Goal: Communication & Community: Share content

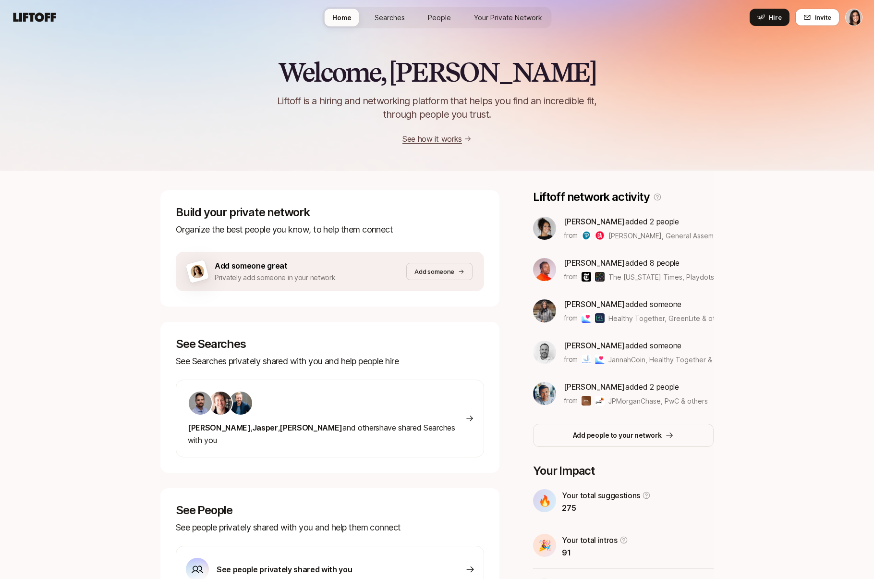
click at [394, 24] on link "Searches" at bounding box center [390, 18] width 46 height 18
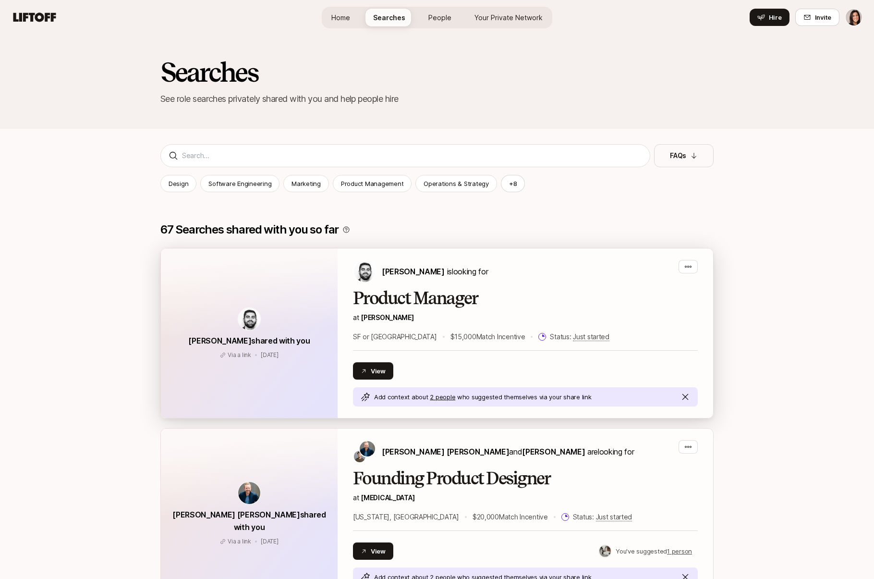
click at [354, 326] on div "Product Manager at [PERSON_NAME] or [GEOGRAPHIC_DATA] $15,000 Match Incentive S…" at bounding box center [525, 316] width 345 height 54
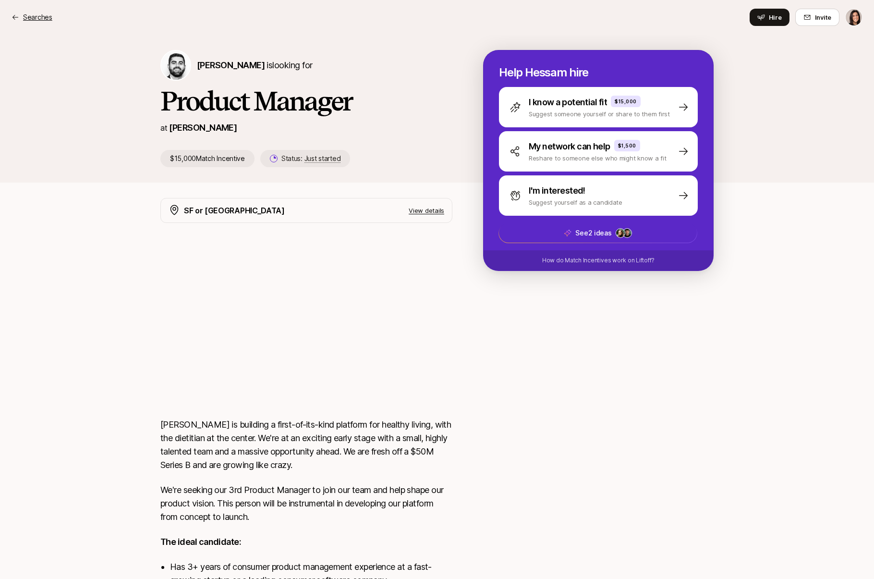
click at [37, 12] on p "Searches" at bounding box center [37, 18] width 29 height 12
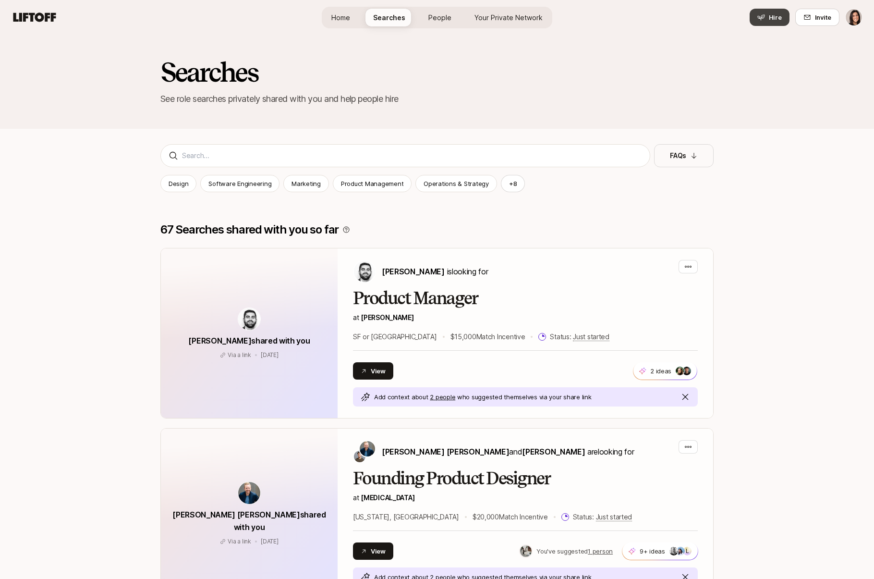
click at [776, 17] on span "Hire" at bounding box center [775, 17] width 13 height 10
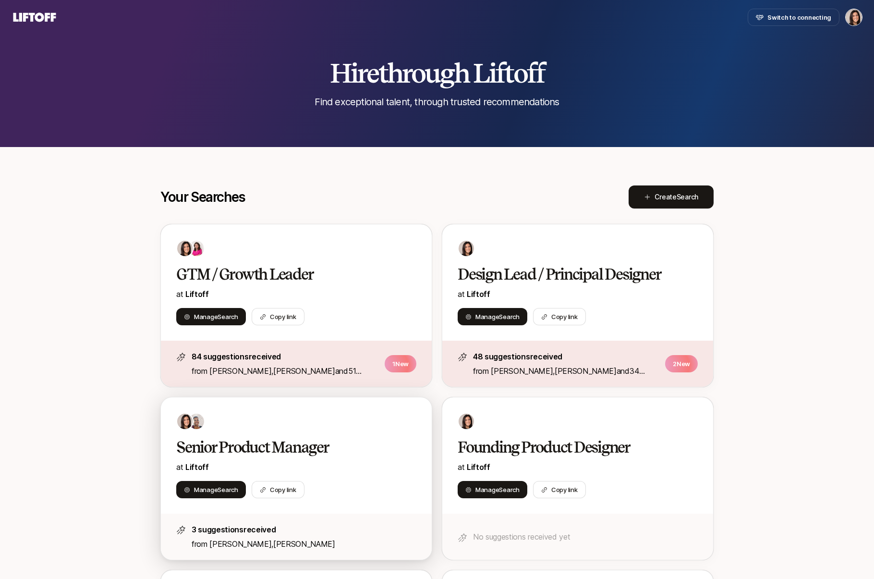
click at [352, 434] on div "Senior Product Manager at Liftoff Manage Search Copy link" at bounding box center [296, 455] width 271 height 116
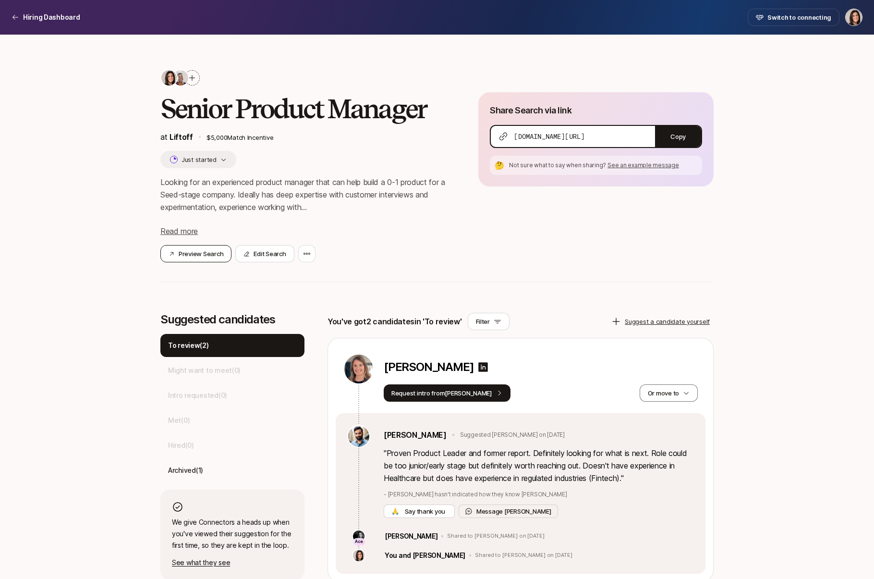
click at [196, 254] on button "Preview Search" at bounding box center [195, 253] width 71 height 17
click at [22, 17] on div "Hiring Dashboard" at bounding box center [46, 18] width 69 height 12
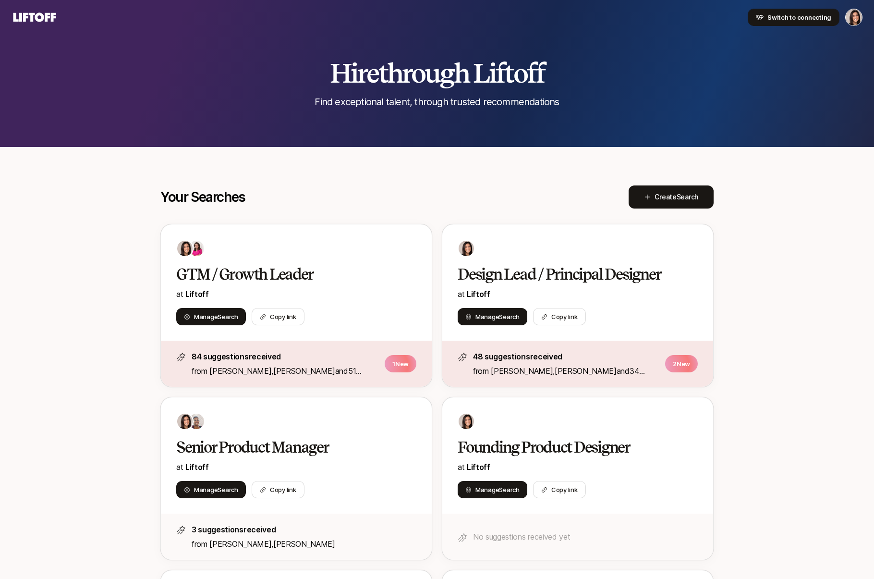
click at [806, 16] on span "Switch to connecting" at bounding box center [800, 17] width 64 height 10
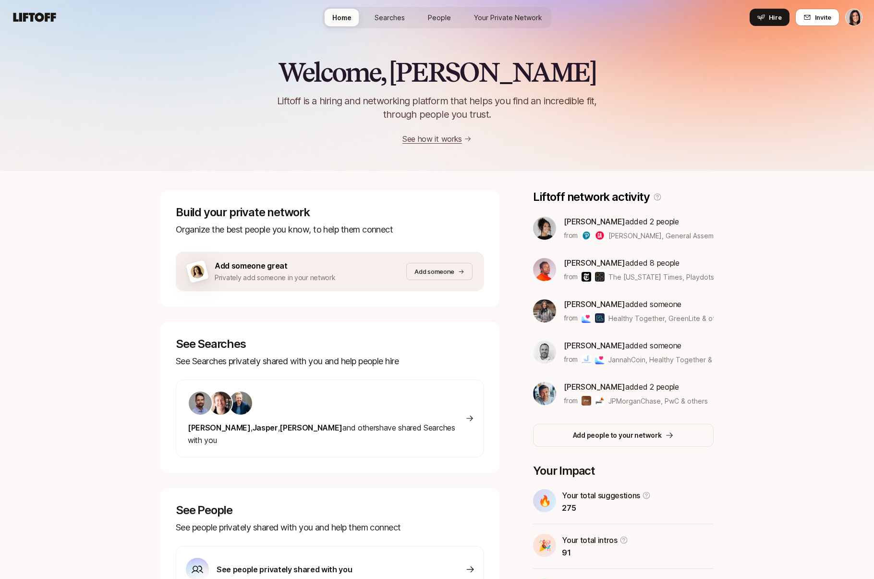
click at [386, 22] on span "Searches" at bounding box center [390, 17] width 30 height 10
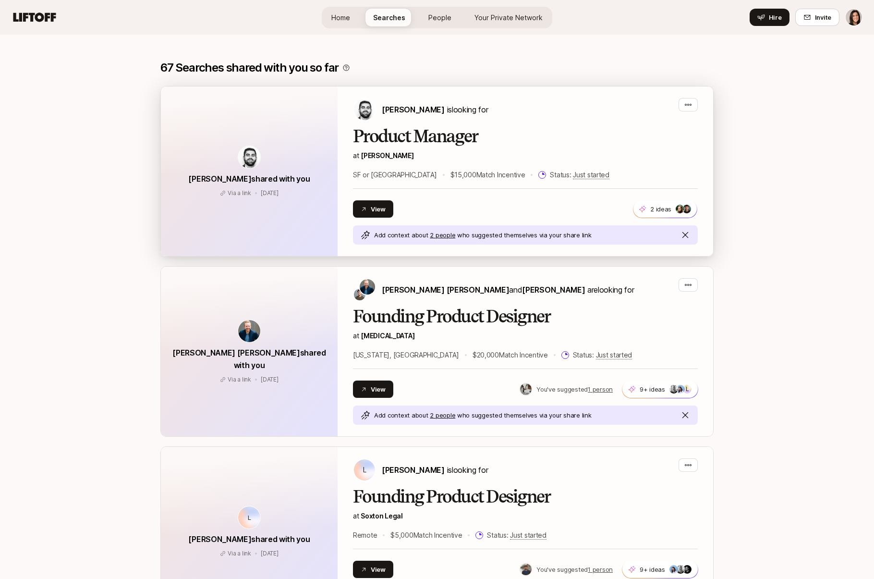
scroll to position [200, 0]
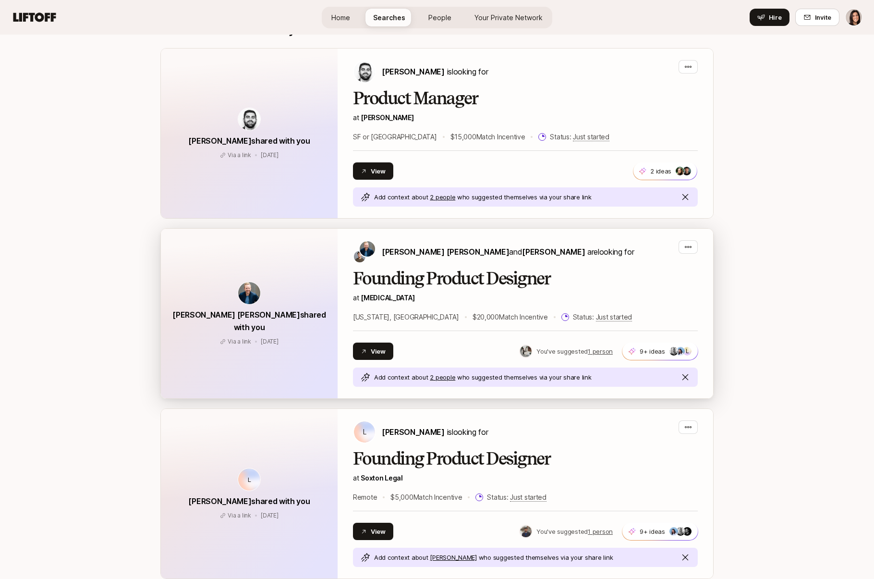
click at [473, 316] on p "$20,000 Match Incentive" at bounding box center [510, 317] width 75 height 12
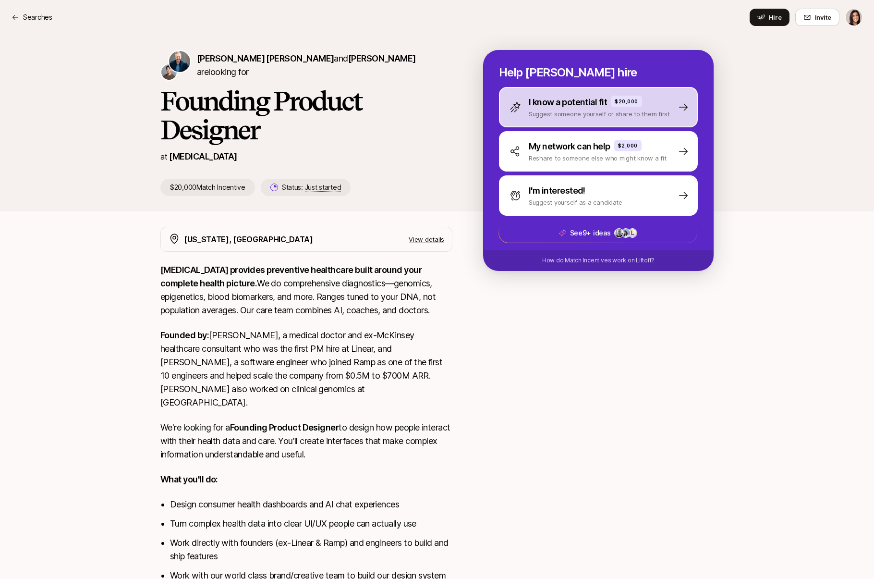
click at [575, 105] on p "I know a potential fit" at bounding box center [568, 102] width 78 height 13
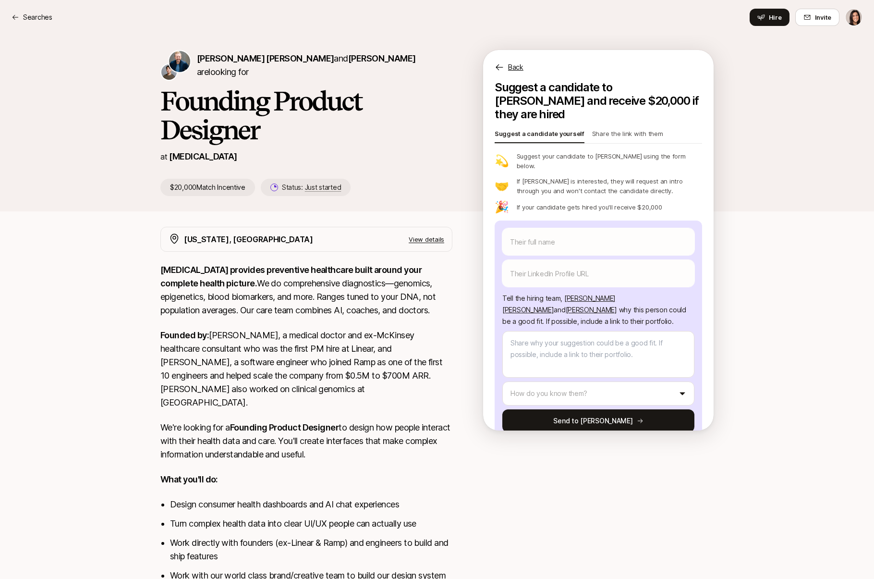
click at [606, 129] on p "Share the link with them" at bounding box center [627, 135] width 71 height 13
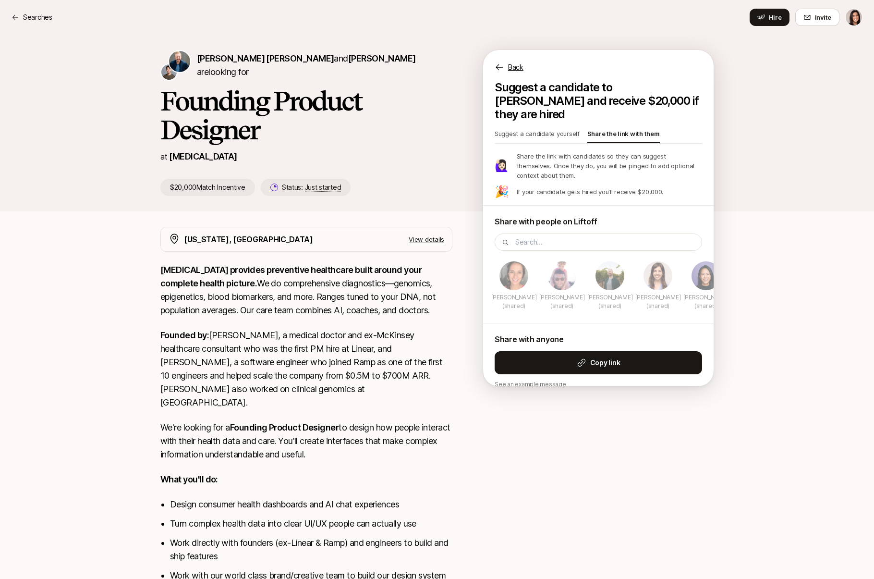
click at [514, 129] on p "Suggest a candidate yourself" at bounding box center [537, 135] width 85 height 13
type textarea "x"
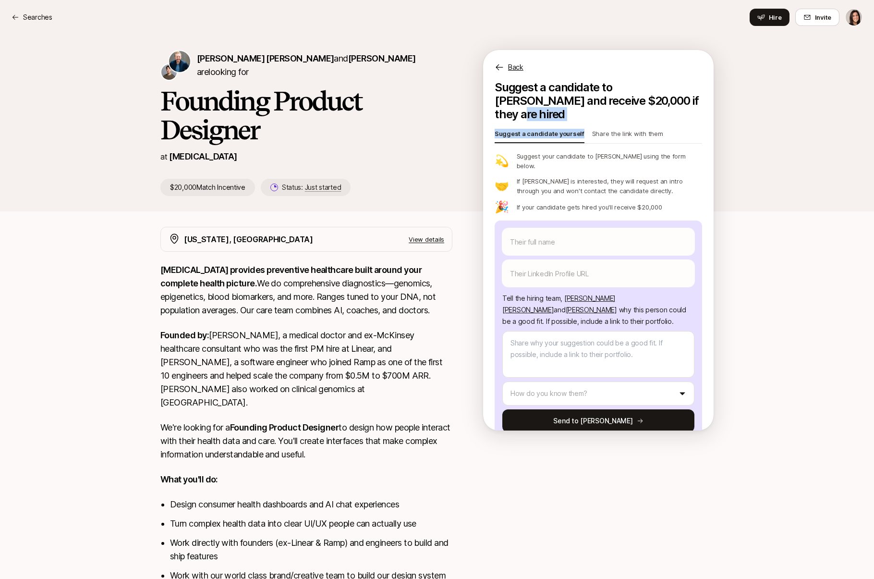
click at [611, 115] on div "Suggest a candidate to [PERSON_NAME] and receive $20,000 if they are hired Sugg…" at bounding box center [598, 260] width 207 height 359
click at [611, 129] on p "Share the link with them" at bounding box center [627, 135] width 71 height 13
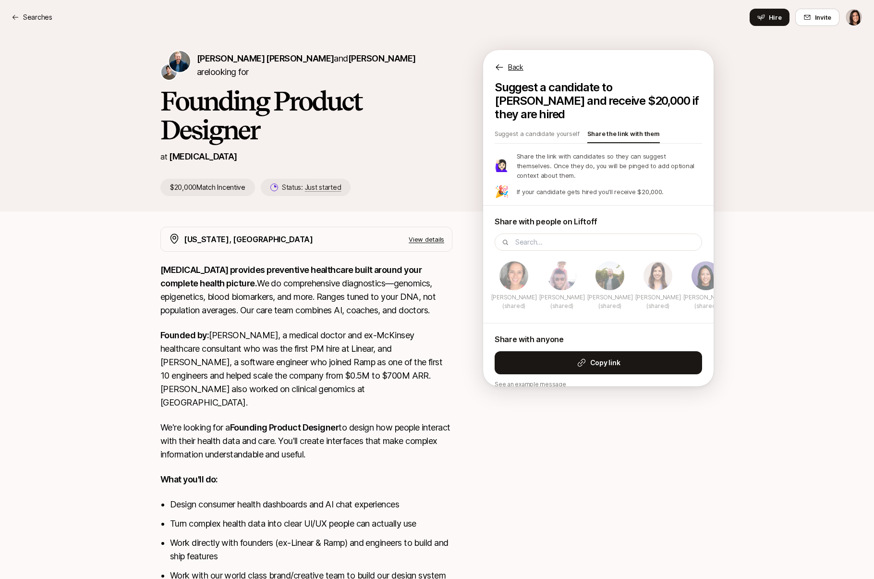
click at [509, 66] on p "Back" at bounding box center [515, 67] width 15 height 12
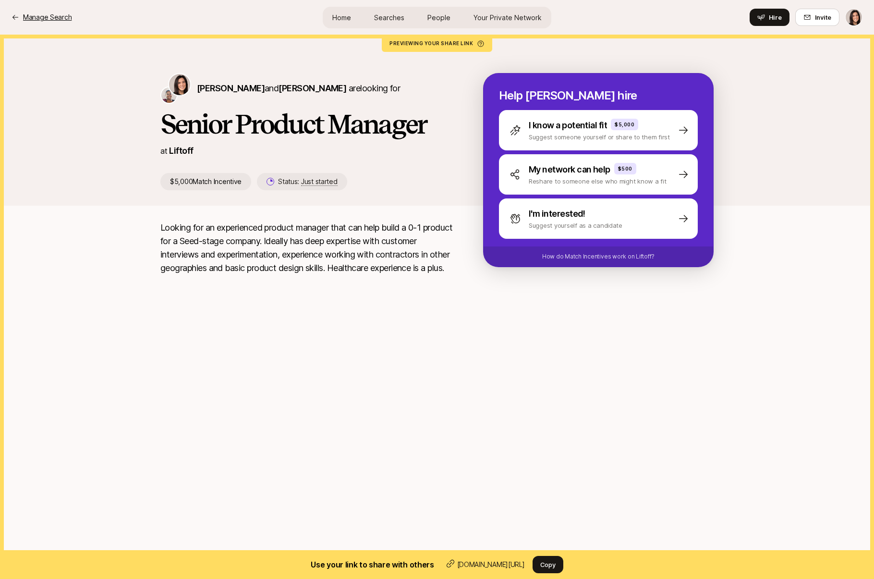
click at [51, 15] on p "Manage Search" at bounding box center [47, 18] width 49 height 12
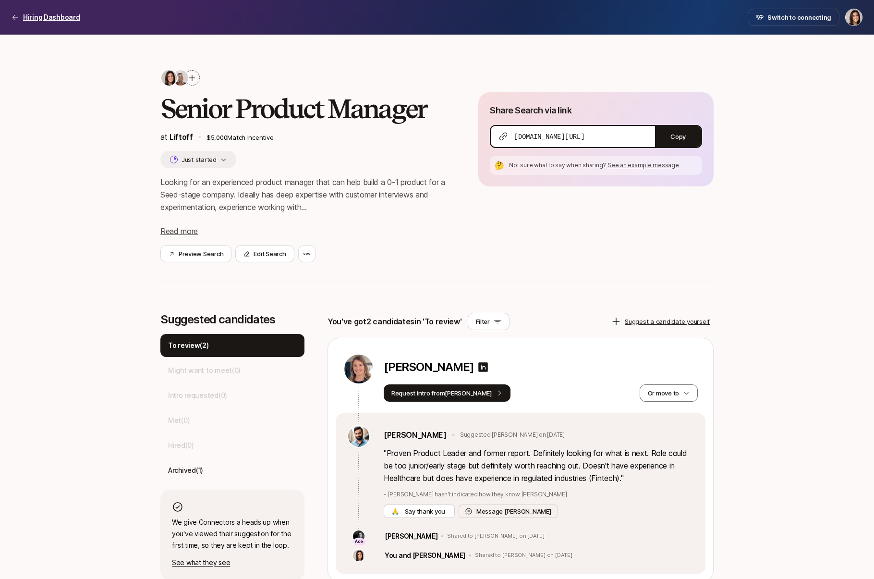
click at [41, 20] on p "Hiring Dashboard" at bounding box center [51, 18] width 57 height 12
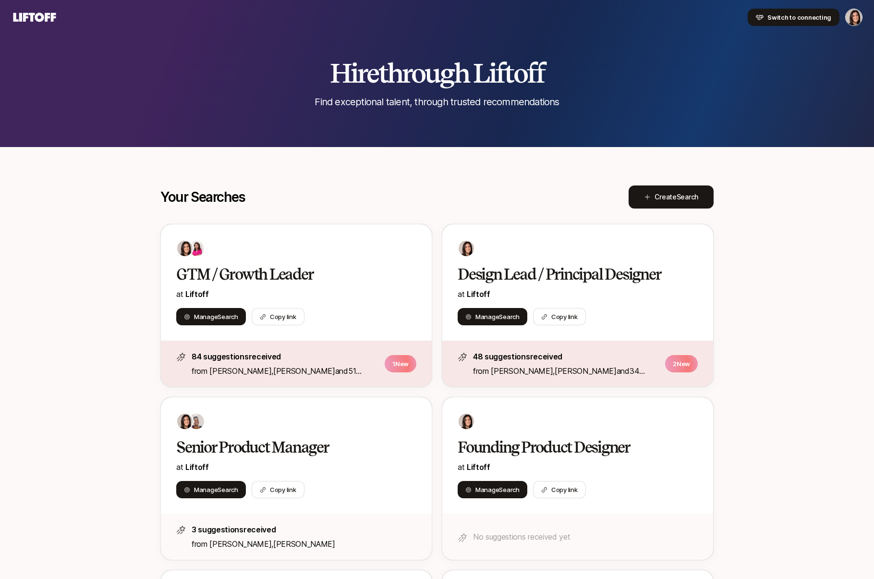
click at [758, 12] on button "Switch to connecting" at bounding box center [794, 17] width 92 height 17
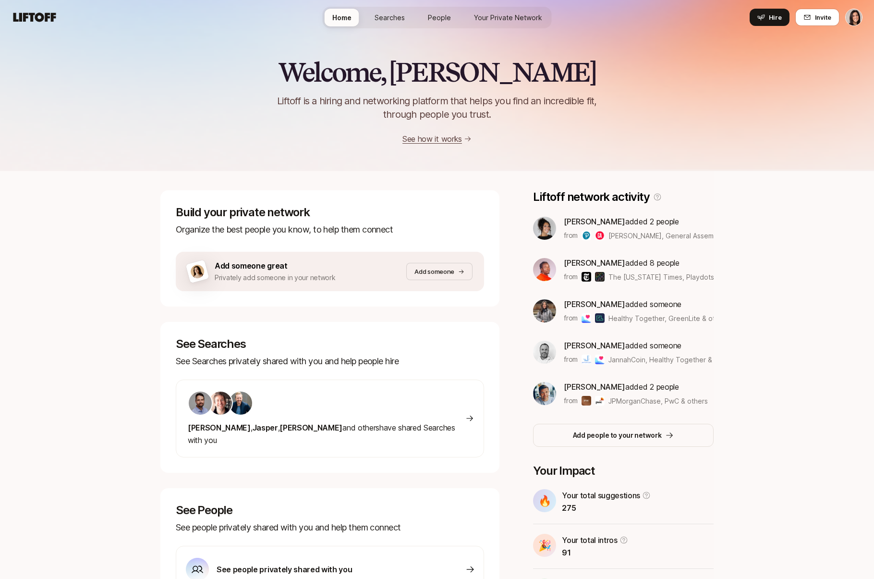
click at [427, 10] on link "People" at bounding box center [439, 18] width 38 height 18
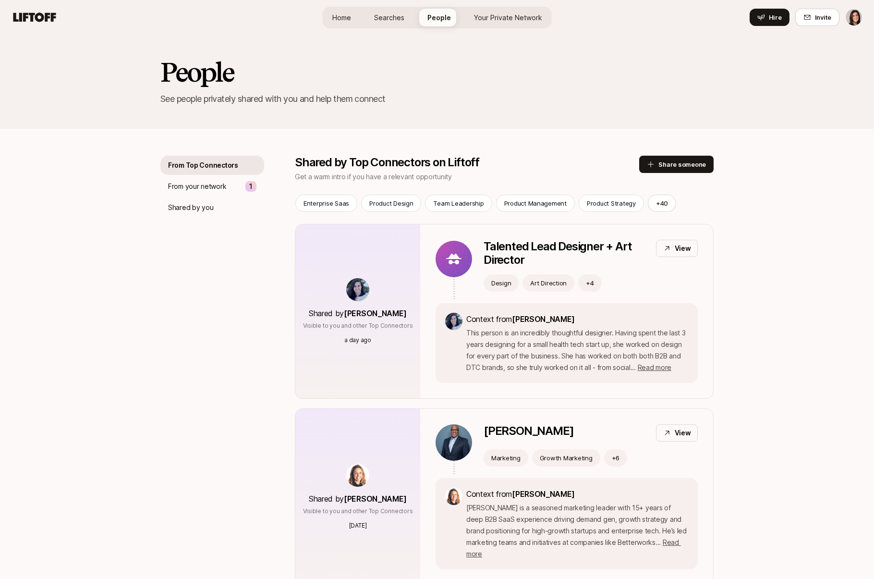
click at [399, 13] on span "Searches" at bounding box center [389, 17] width 30 height 10
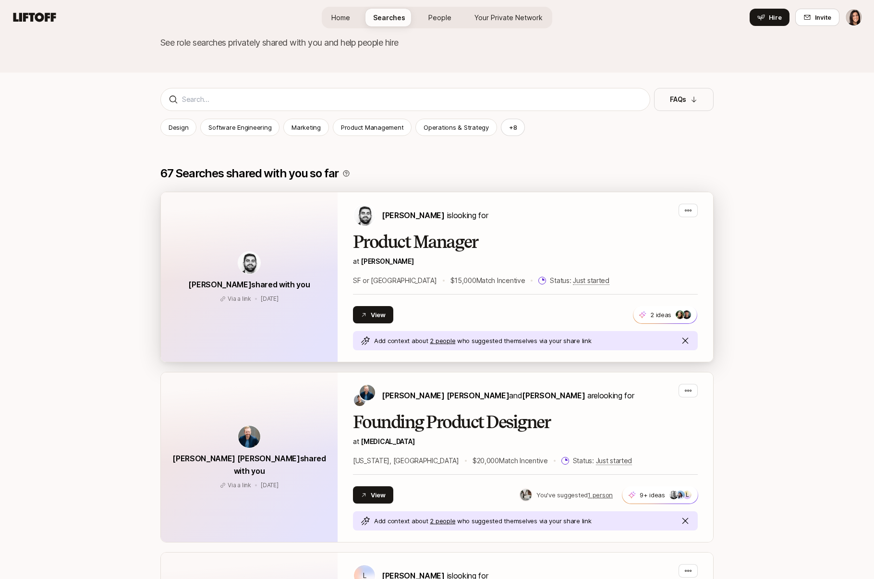
scroll to position [138, 0]
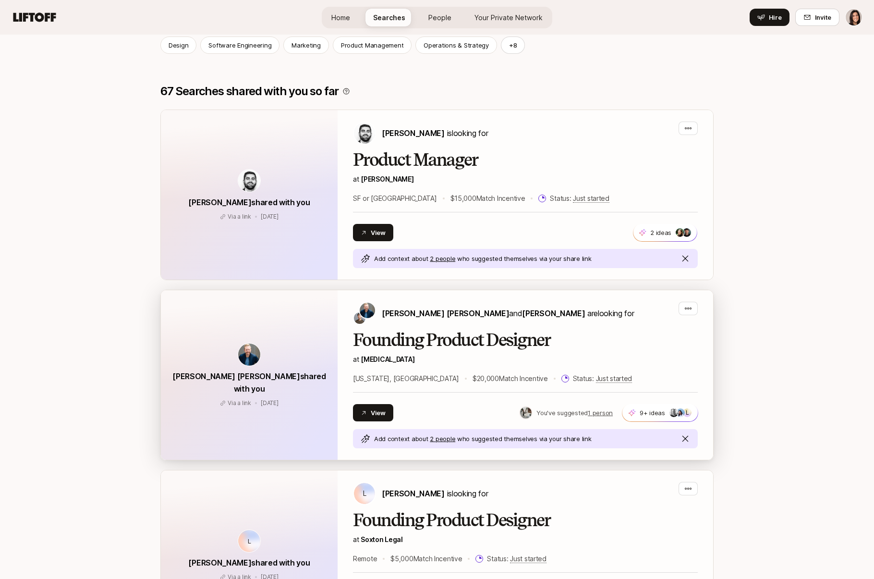
click at [428, 336] on h2 "Founding Product Designer" at bounding box center [525, 339] width 345 height 19
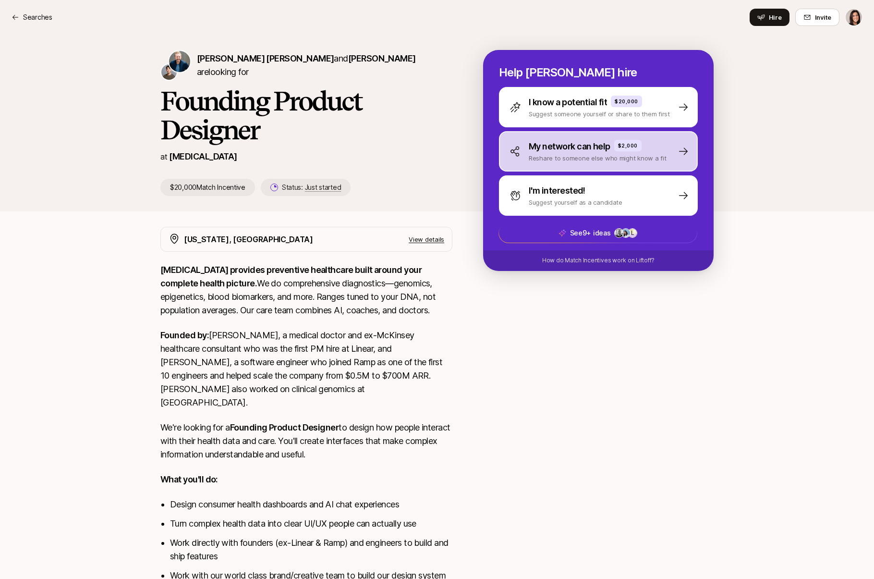
click at [518, 163] on div "My network can help $2,000 Reshare to someone else who might know a fit" at bounding box center [598, 151] width 199 height 40
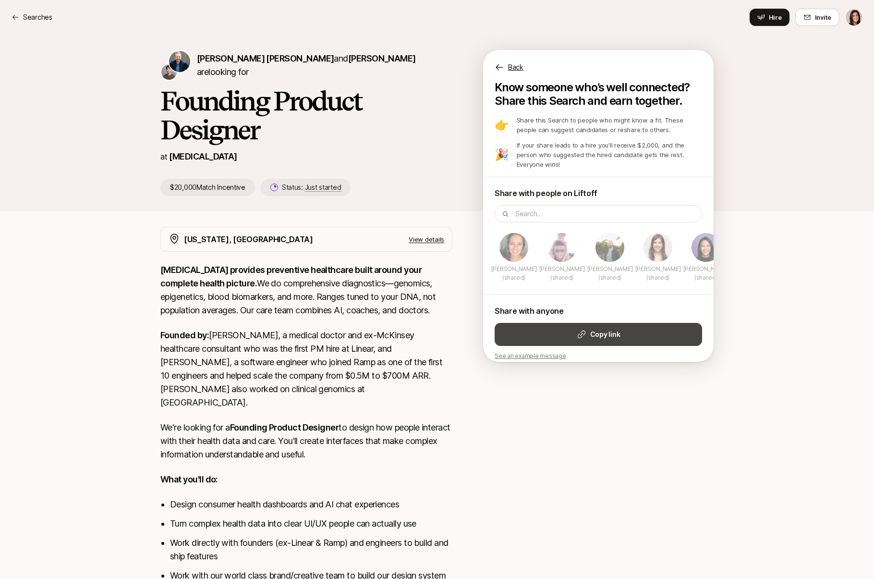
click at [548, 323] on button "Copy link" at bounding box center [598, 334] width 207 height 23
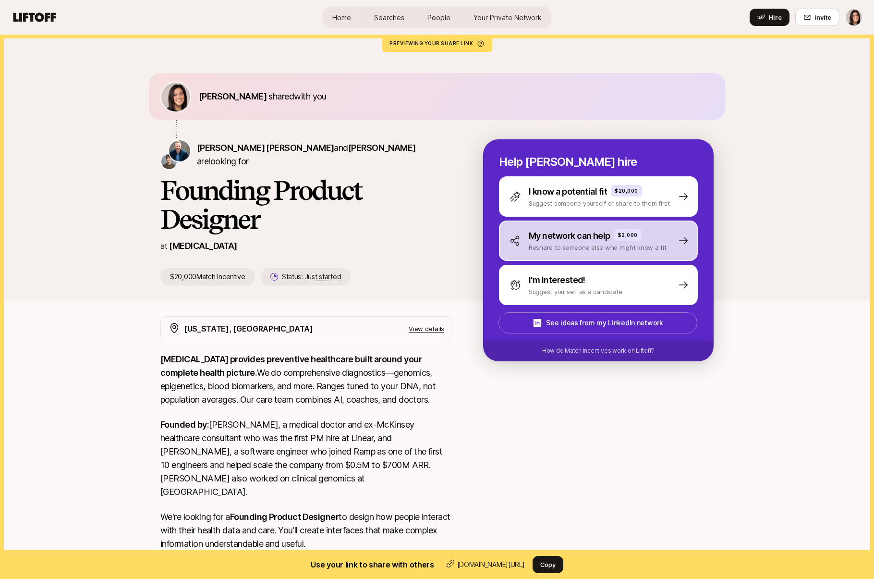
click at [544, 239] on p "My network can help" at bounding box center [570, 235] width 82 height 13
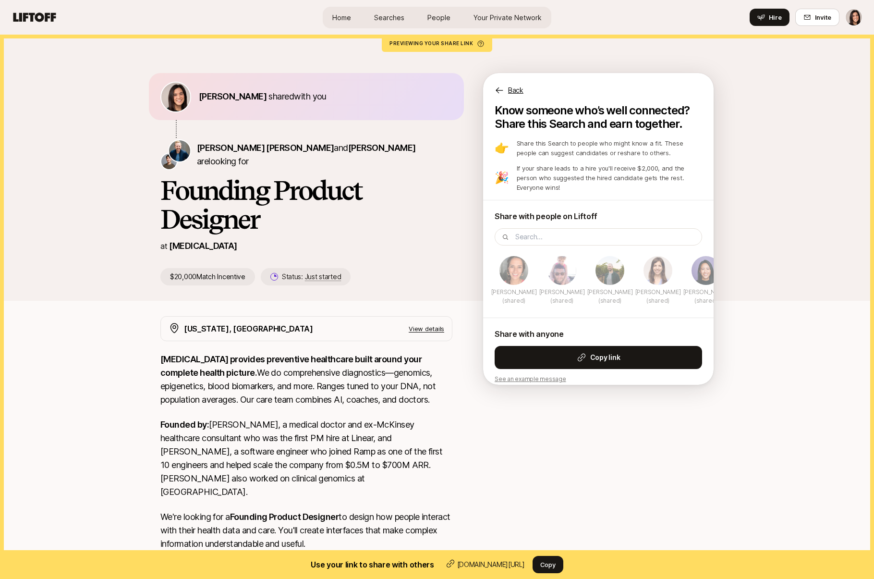
click at [522, 92] on p "Back" at bounding box center [515, 91] width 15 height 12
